Goal: Entertainment & Leisure: Consume media (video, audio)

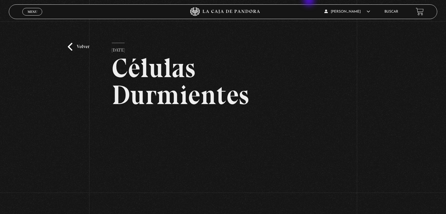
scroll to position [70, 0]
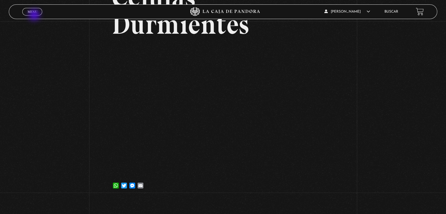
click at [35, 16] on div "Menu Cerrar" at bounding box center [89, 12] width 134 height 14
click at [35, 13] on span "Menu" at bounding box center [33, 12] width 10 height 4
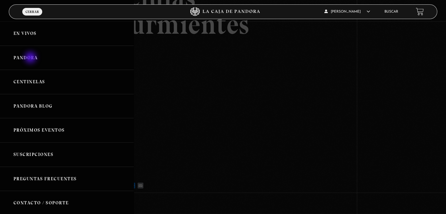
click at [31, 58] on link "Pandora" at bounding box center [67, 58] width 134 height 24
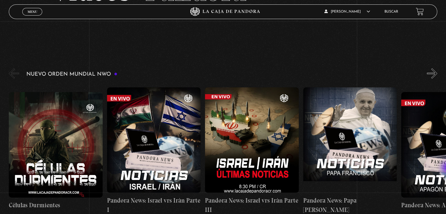
scroll to position [70, 0]
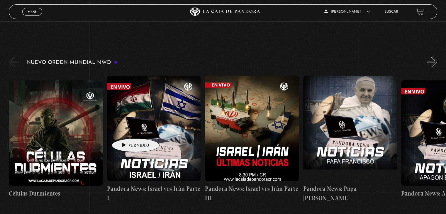
click at [126, 130] on figure at bounding box center [154, 129] width 94 height 106
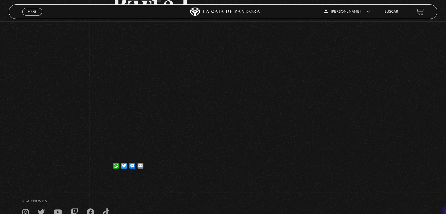
scroll to position [129, 0]
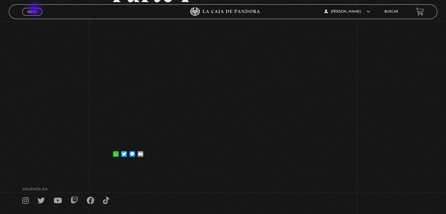
click at [35, 10] on span "Menu" at bounding box center [33, 12] width 10 height 4
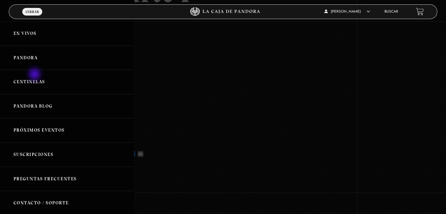
click at [35, 75] on link "Centinelas" at bounding box center [67, 82] width 134 height 24
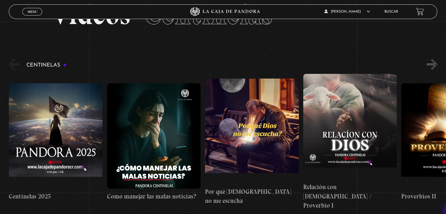
scroll to position [47, 0]
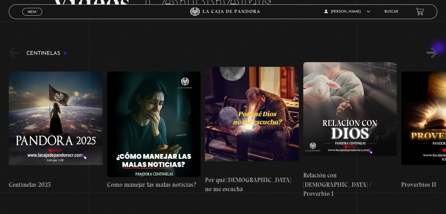
click at [437, 48] on button "»" at bounding box center [432, 53] width 10 height 10
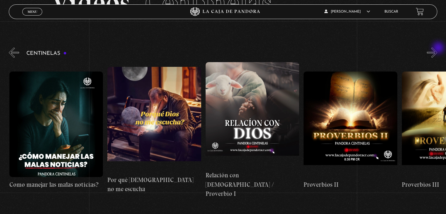
click at [437, 48] on button "»" at bounding box center [432, 53] width 10 height 10
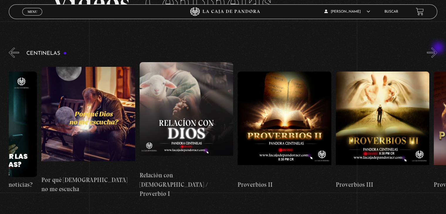
click at [437, 48] on button "»" at bounding box center [432, 53] width 10 height 10
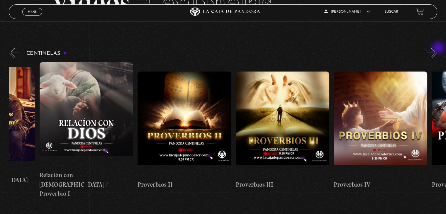
click at [437, 48] on button "»" at bounding box center [432, 53] width 10 height 10
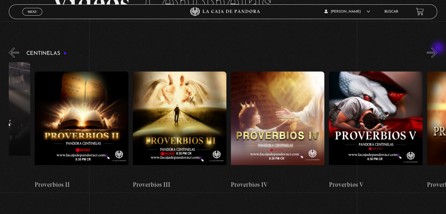
click at [437, 48] on button "»" at bounding box center [432, 53] width 10 height 10
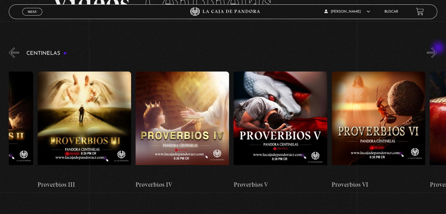
click at [437, 48] on button "»" at bounding box center [432, 53] width 10 height 10
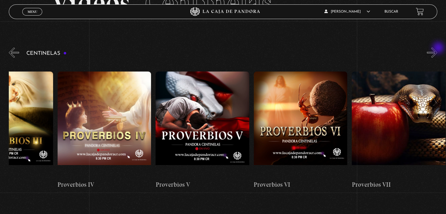
click at [437, 48] on button "»" at bounding box center [432, 53] width 10 height 10
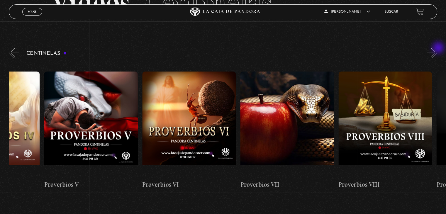
click at [437, 48] on button "»" at bounding box center [432, 53] width 10 height 10
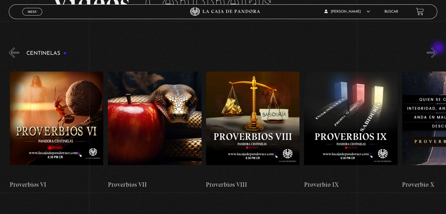
click at [437, 48] on button "»" at bounding box center [432, 53] width 10 height 10
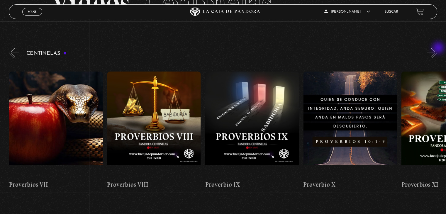
click at [437, 48] on button "»" at bounding box center [432, 53] width 10 height 10
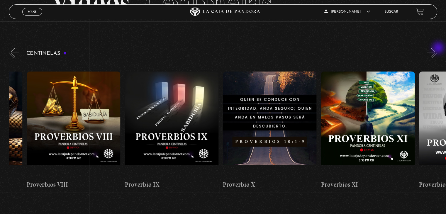
click at [437, 48] on button "»" at bounding box center [432, 53] width 10 height 10
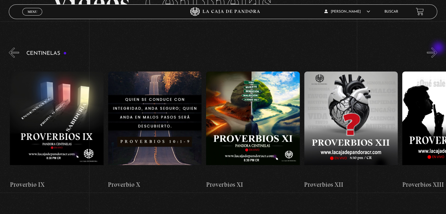
click at [437, 48] on button "»" at bounding box center [432, 53] width 10 height 10
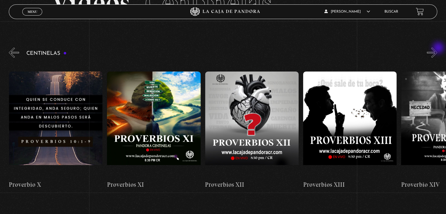
click at [437, 48] on button "»" at bounding box center [432, 53] width 10 height 10
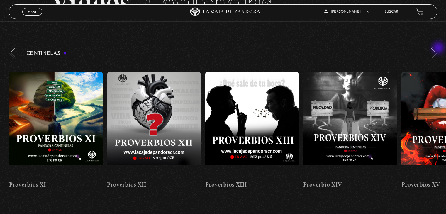
click at [437, 48] on button "»" at bounding box center [432, 53] width 10 height 10
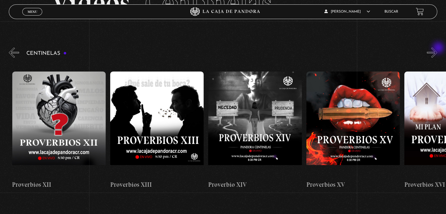
click at [437, 48] on button "»" at bounding box center [432, 53] width 10 height 10
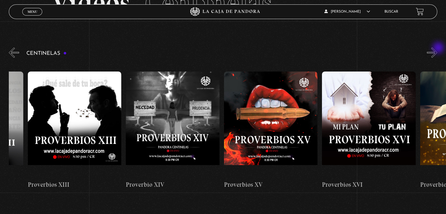
click at [437, 48] on button "»" at bounding box center [432, 53] width 10 height 10
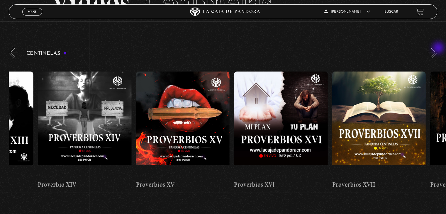
click at [437, 48] on button "»" at bounding box center [432, 53] width 10 height 10
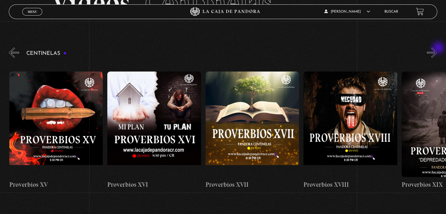
scroll to position [0, 1667]
click at [437, 49] on button "»" at bounding box center [432, 53] width 10 height 10
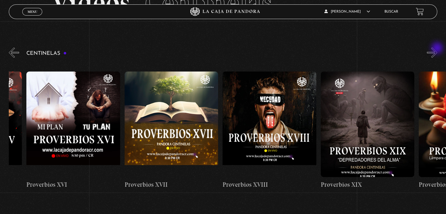
click at [437, 49] on button "»" at bounding box center [432, 53] width 10 height 10
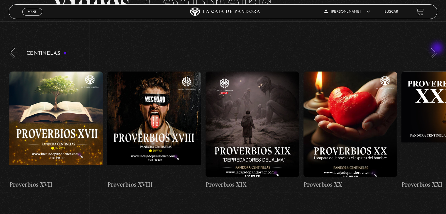
click at [437, 49] on button "»" at bounding box center [432, 53] width 10 height 10
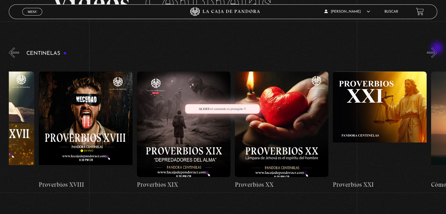
click at [437, 49] on button "»" at bounding box center [432, 53] width 10 height 10
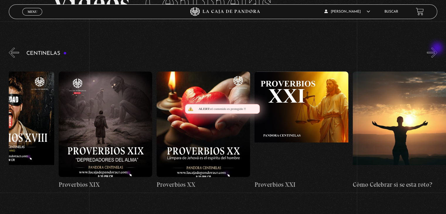
click at [437, 49] on button "»" at bounding box center [432, 53] width 10 height 10
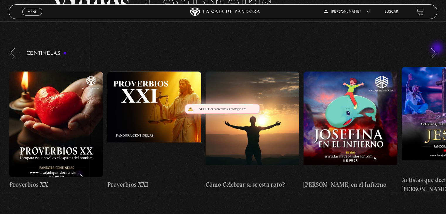
scroll to position [0, 2158]
click at [437, 49] on button "»" at bounding box center [432, 53] width 10 height 10
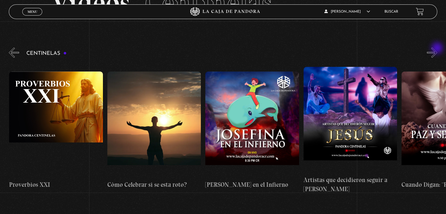
scroll to position [0, 2256]
click at [437, 49] on button "»" at bounding box center [432, 53] width 10 height 10
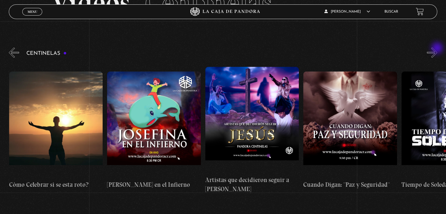
click at [437, 49] on button "»" at bounding box center [432, 53] width 10 height 10
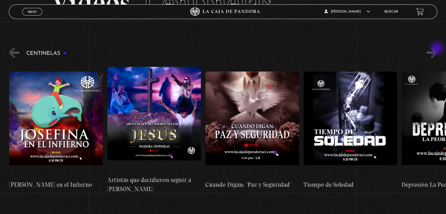
click at [437, 49] on button "»" at bounding box center [432, 53] width 10 height 10
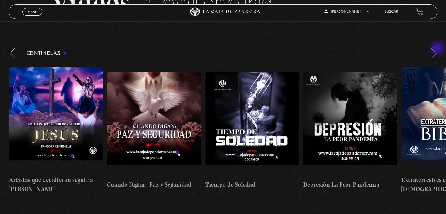
click at [437, 49] on button "»" at bounding box center [432, 53] width 10 height 10
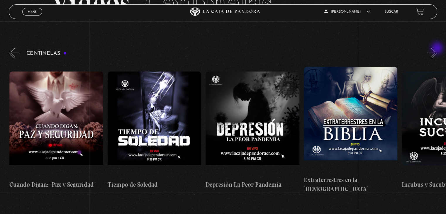
click at [437, 49] on button "»" at bounding box center [432, 53] width 10 height 10
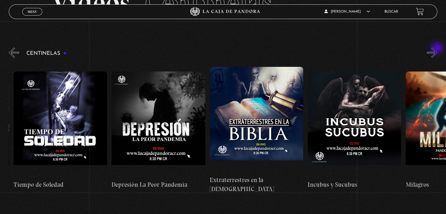
click at [437, 49] on button "»" at bounding box center [432, 53] width 10 height 10
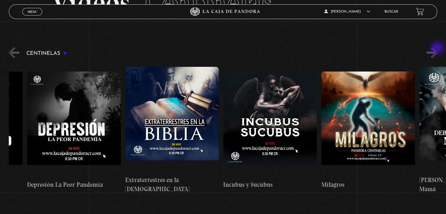
click at [437, 49] on button "»" at bounding box center [432, 53] width 10 height 10
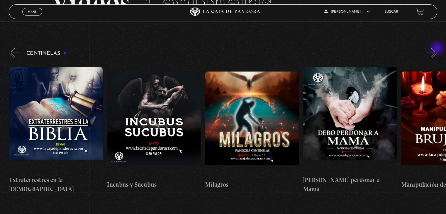
click at [437, 49] on button "»" at bounding box center [432, 53] width 10 height 10
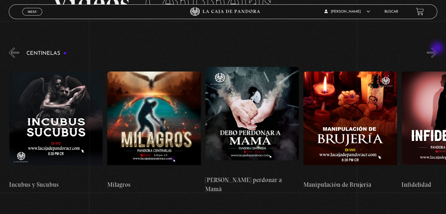
click at [437, 49] on button "»" at bounding box center [432, 53] width 10 height 10
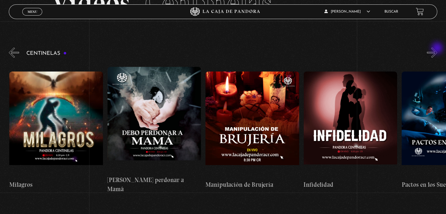
click at [437, 49] on button "»" at bounding box center [432, 53] width 10 height 10
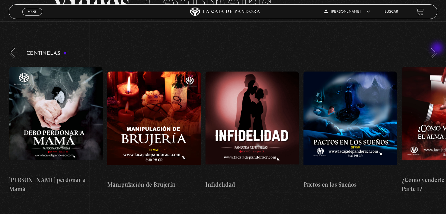
scroll to position [0, 3237]
click at [437, 49] on button "»" at bounding box center [432, 53] width 10 height 10
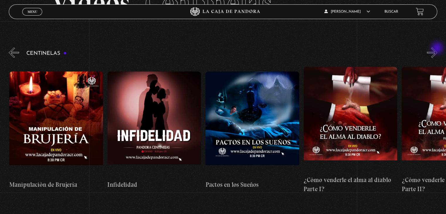
click at [437, 49] on button "»" at bounding box center [432, 53] width 10 height 10
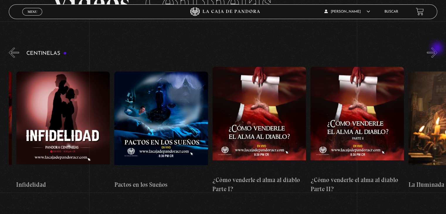
click at [437, 49] on button "»" at bounding box center [432, 53] width 10 height 10
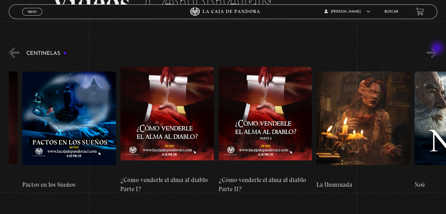
click at [437, 49] on button "»" at bounding box center [432, 53] width 10 height 10
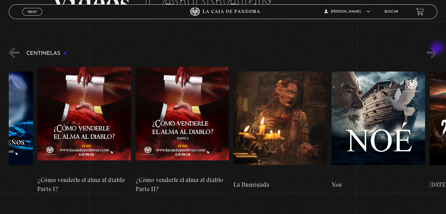
click at [437, 49] on button "»" at bounding box center [432, 53] width 10 height 10
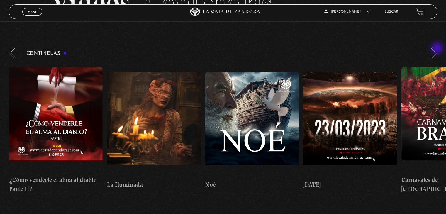
click at [437, 49] on button "»" at bounding box center [432, 53] width 10 height 10
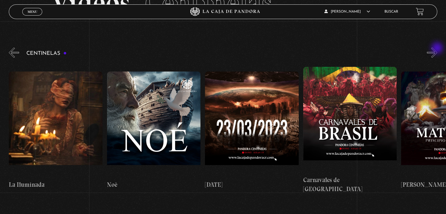
click at [437, 49] on button "»" at bounding box center [432, 53] width 10 height 10
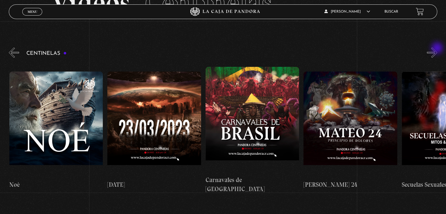
scroll to position [0, 3924]
click at [437, 49] on button "»" at bounding box center [432, 53] width 10 height 10
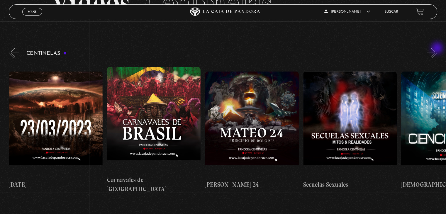
click at [437, 49] on button "»" at bounding box center [432, 53] width 10 height 10
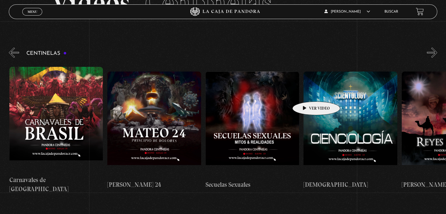
scroll to position [0, 4120]
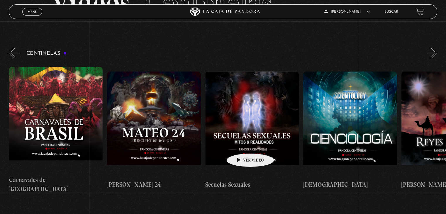
click at [241, 145] on figure at bounding box center [252, 125] width 94 height 106
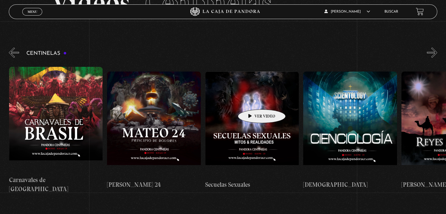
click at [253, 101] on figure at bounding box center [252, 125] width 94 height 106
